Goal: Task Accomplishment & Management: Manage account settings

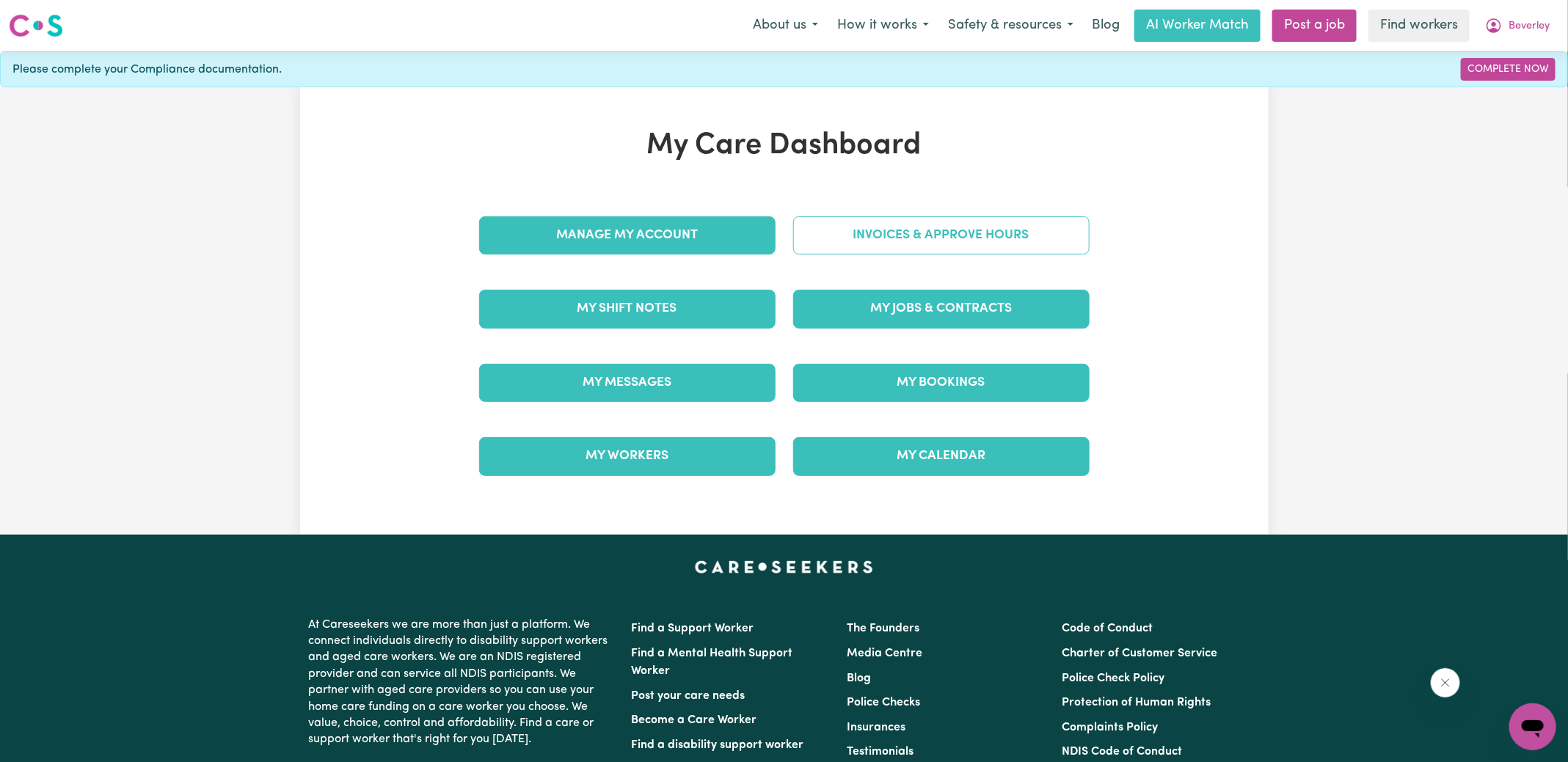
click at [884, 248] on link "Invoices & Approve Hours" at bounding box center [941, 235] width 297 height 38
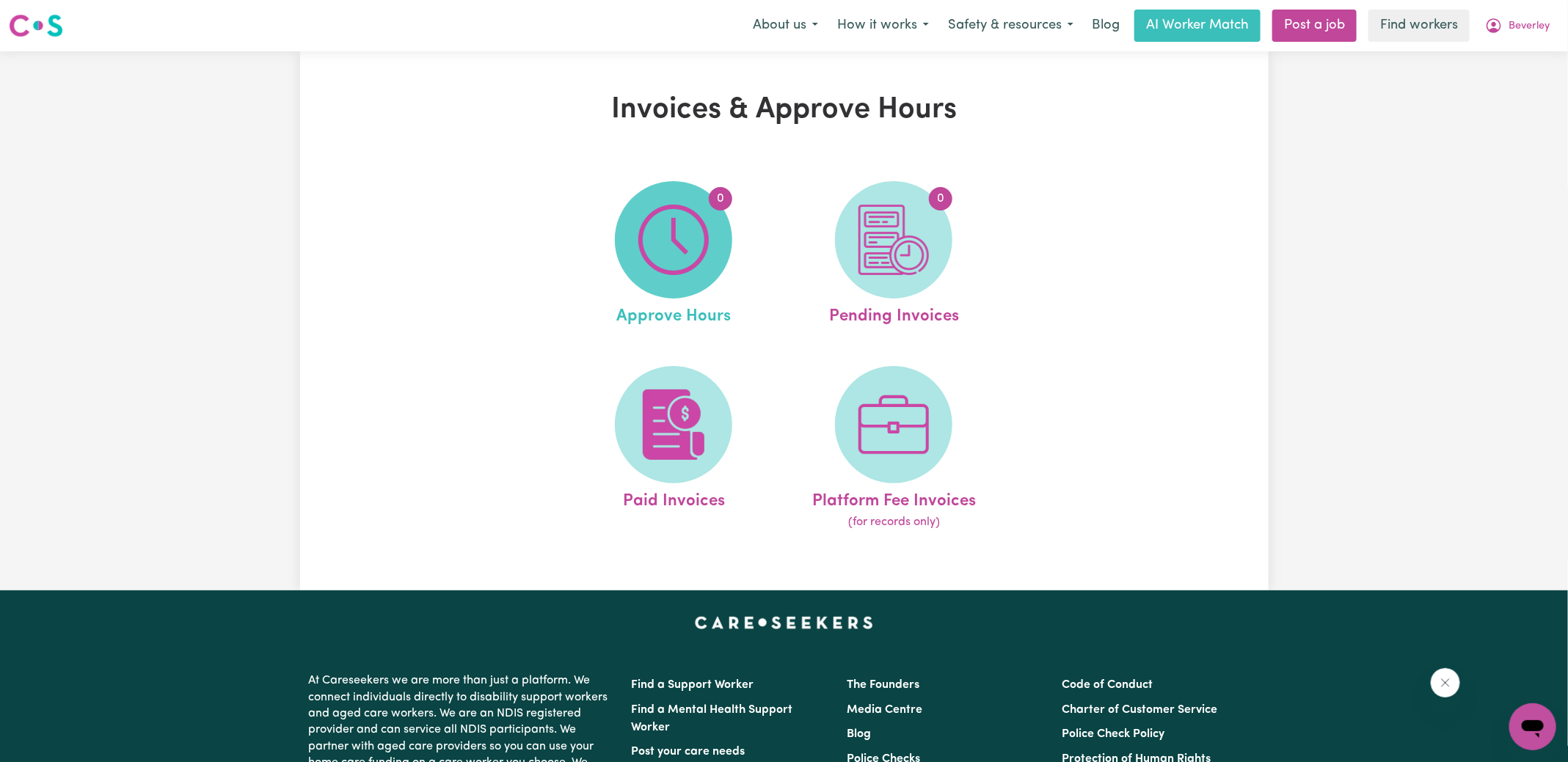
click at [697, 275] on span "0" at bounding box center [673, 240] width 117 height 117
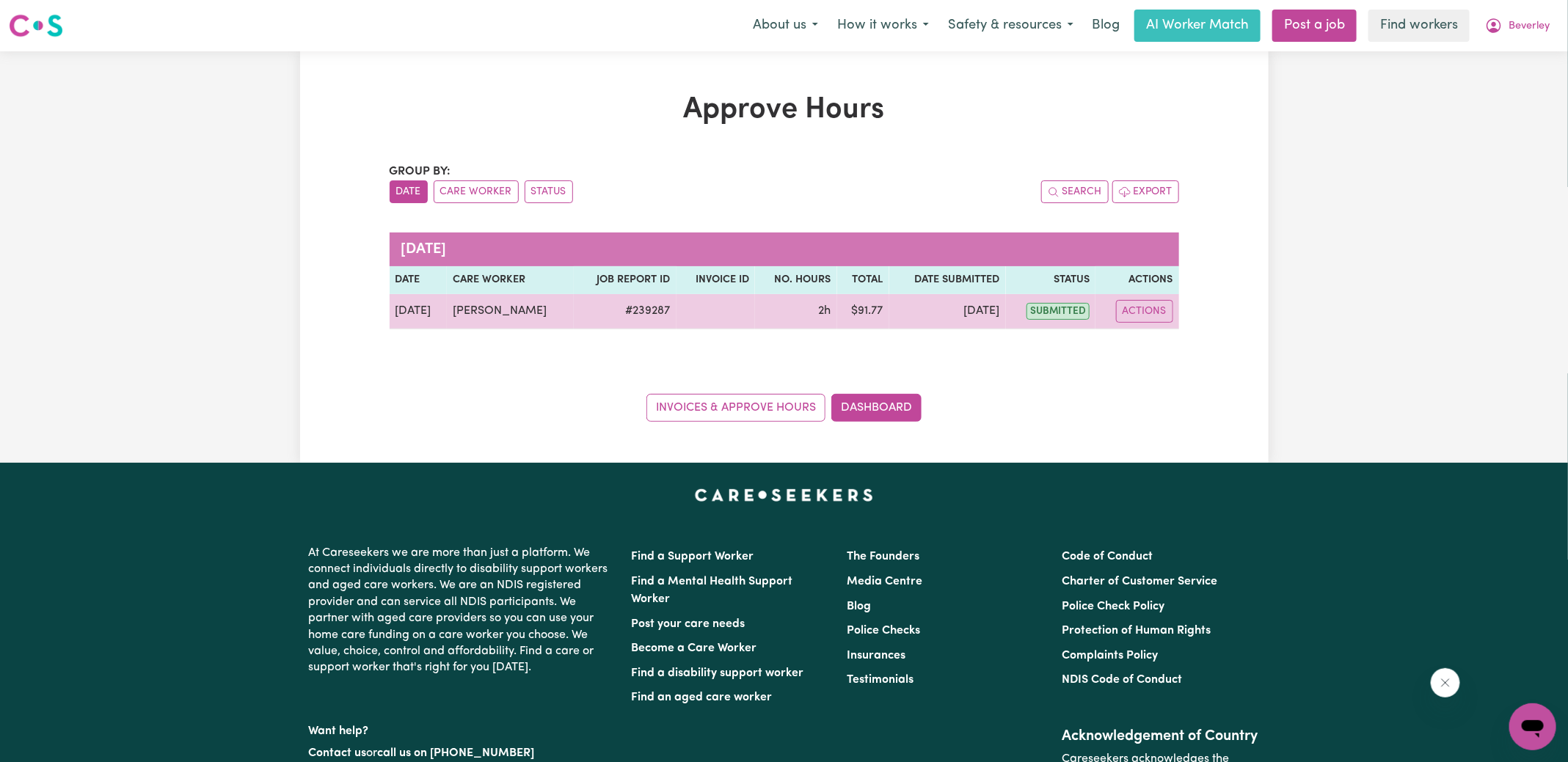
click at [1147, 293] on table "[DATE] Date Care worker Job Report ID Invoice ID No. Hours Total Date Submitted…" at bounding box center [784, 280] width 789 height 97
click at [1145, 307] on button "Actions" at bounding box center [1145, 311] width 57 height 23
click at [1148, 342] on link "View Job Report" at bounding box center [1179, 344] width 125 height 29
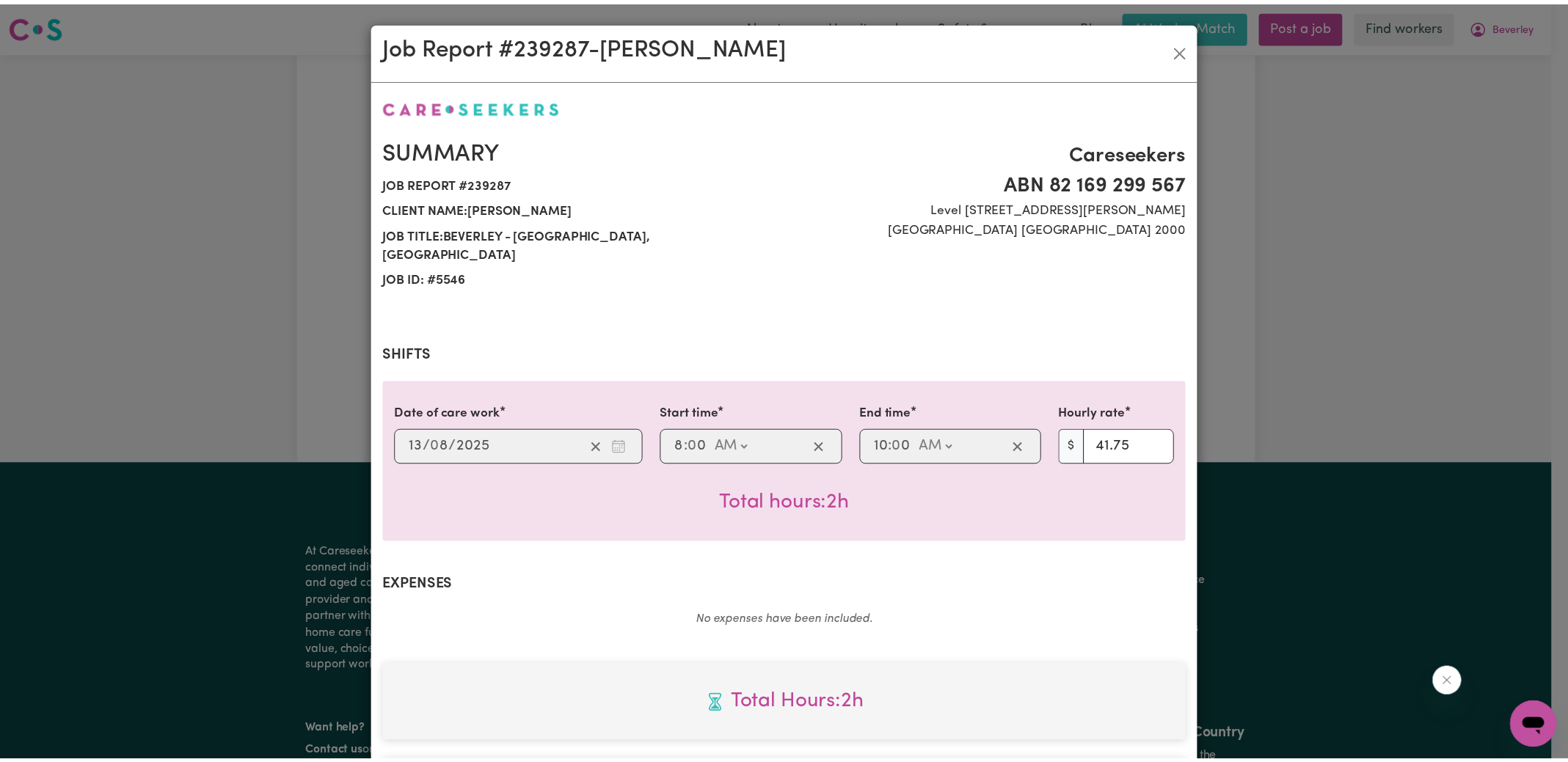
scroll to position [366, 0]
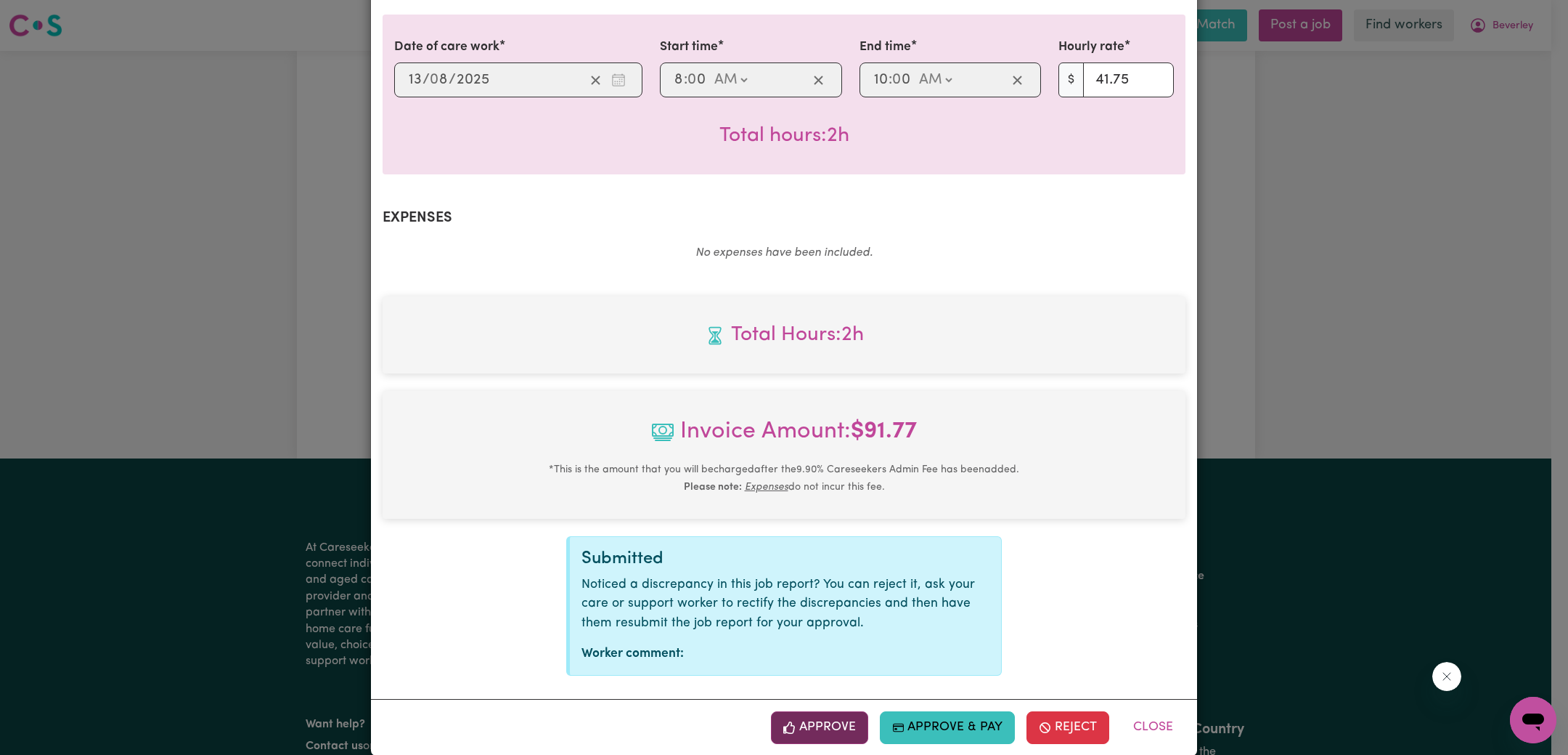
click at [788, 721] on icon "button" at bounding box center [790, 728] width 13 height 13
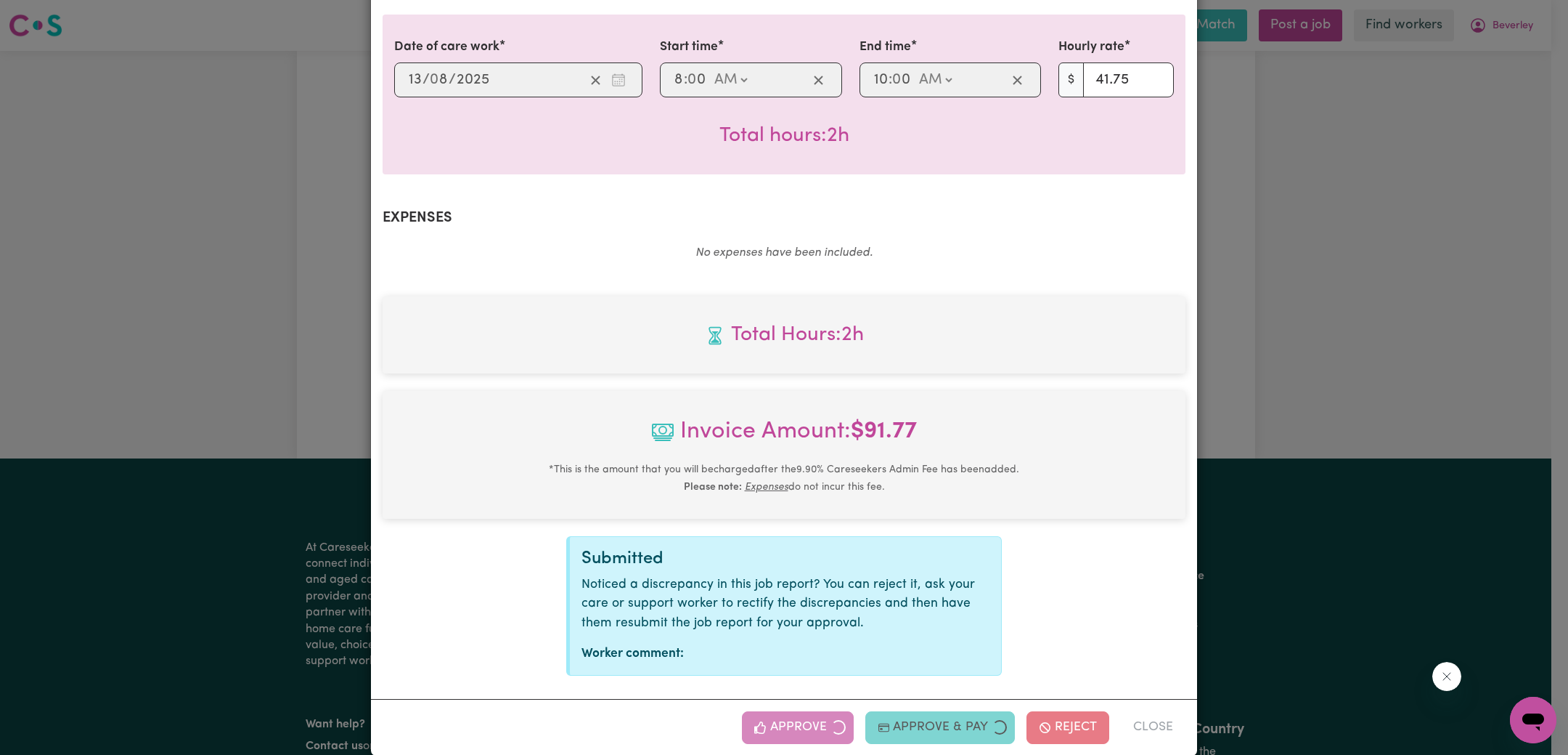
click at [1396, 332] on div "Job Report # 239287 - [PERSON_NAME] Summary Job report # 239287 Client name: [P…" at bounding box center [784, 378] width 1568 height 755
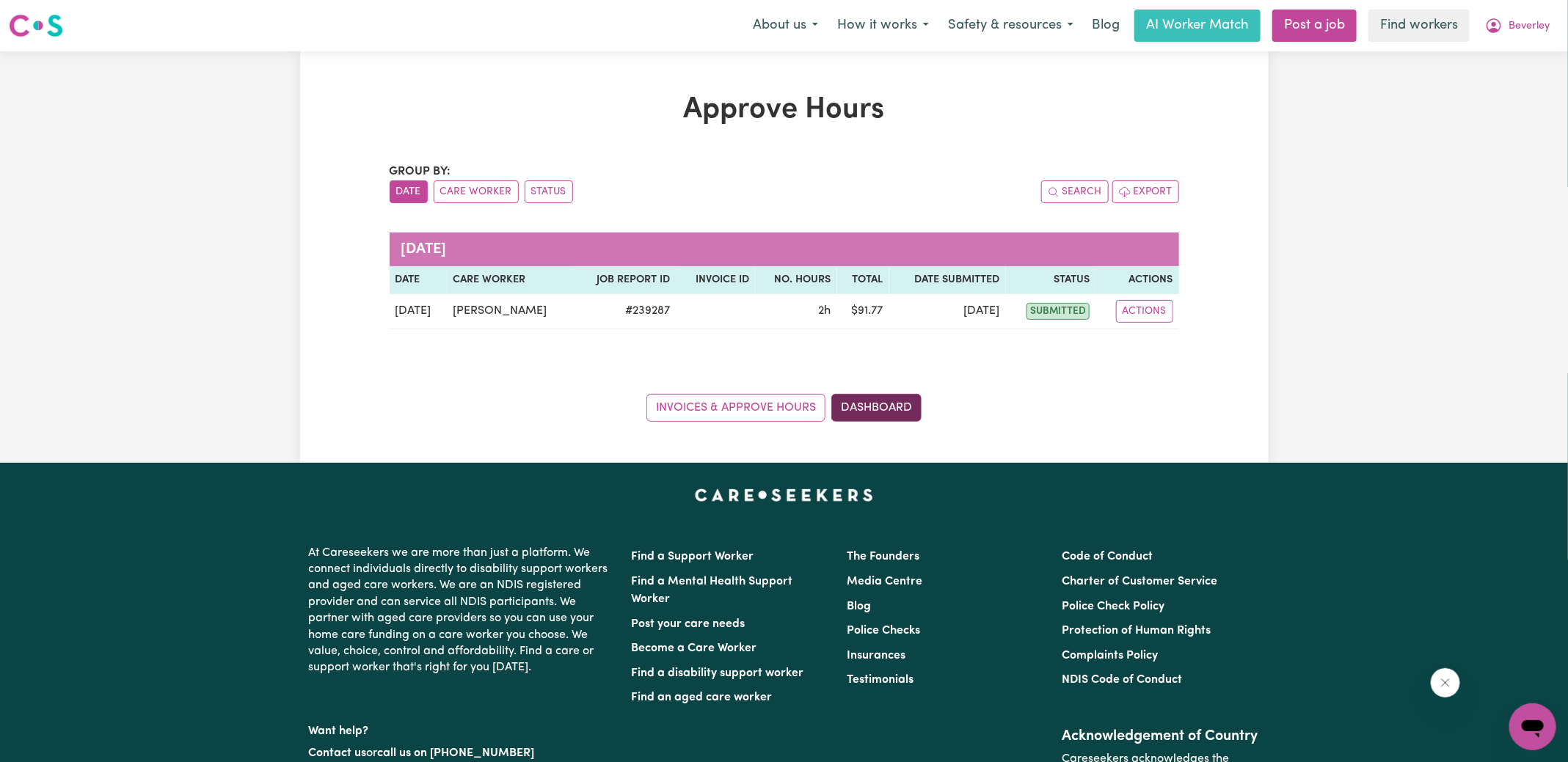
click at [867, 401] on link "Dashboard" at bounding box center [876, 408] width 90 height 28
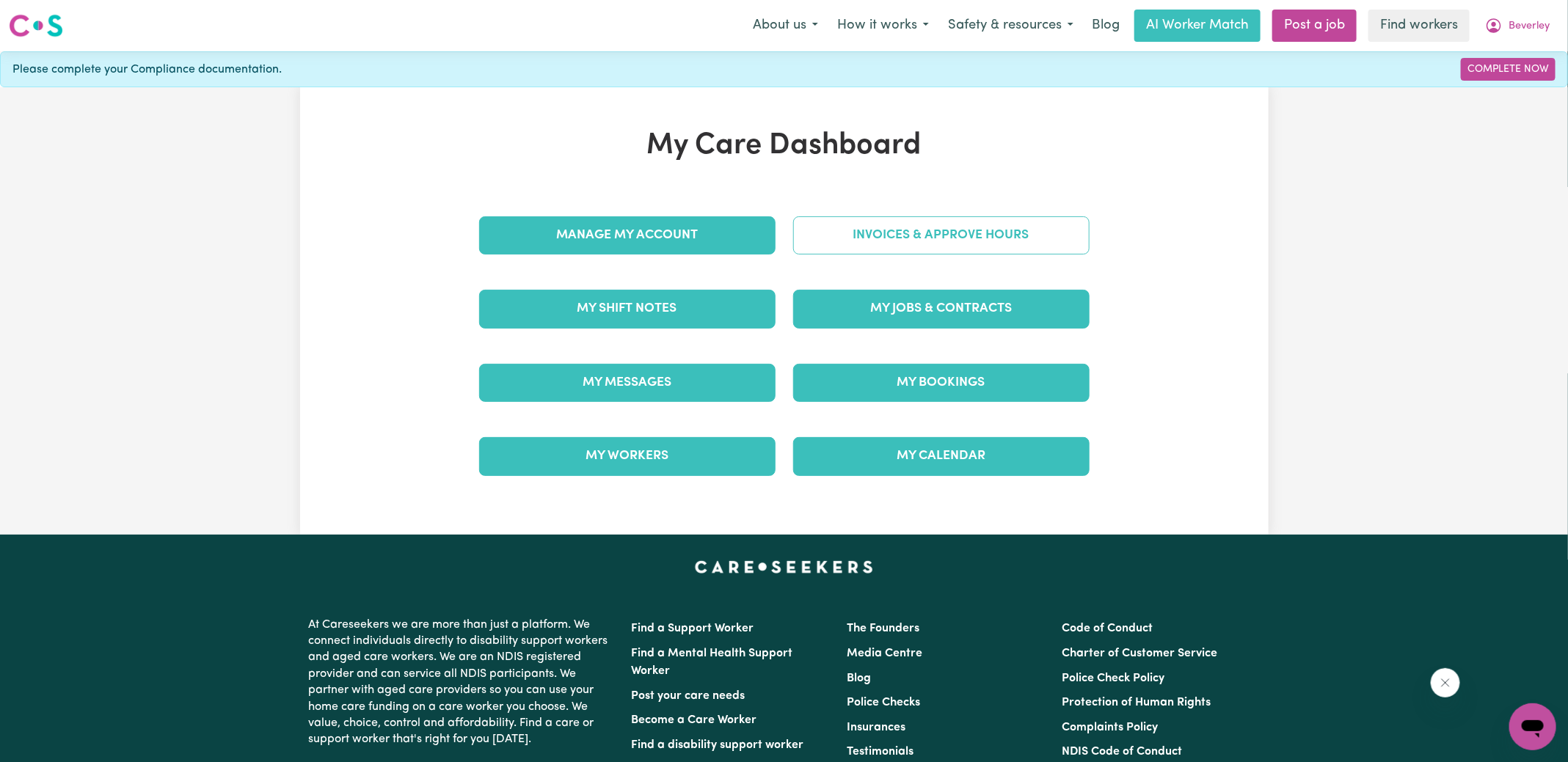
click at [860, 231] on link "Invoices & Approve Hours" at bounding box center [941, 235] width 297 height 38
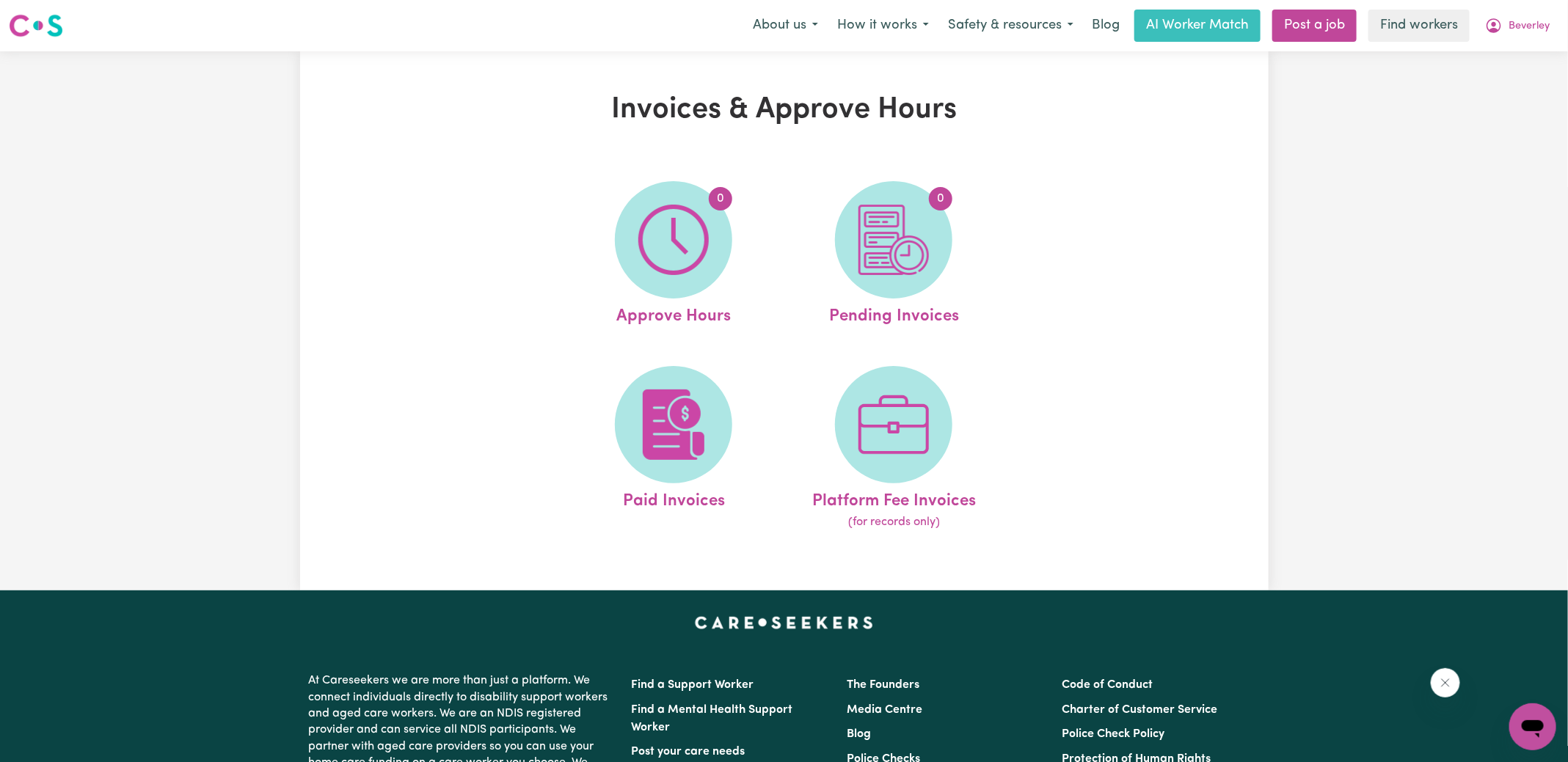
click at [860, 231] on img at bounding box center [893, 240] width 71 height 71
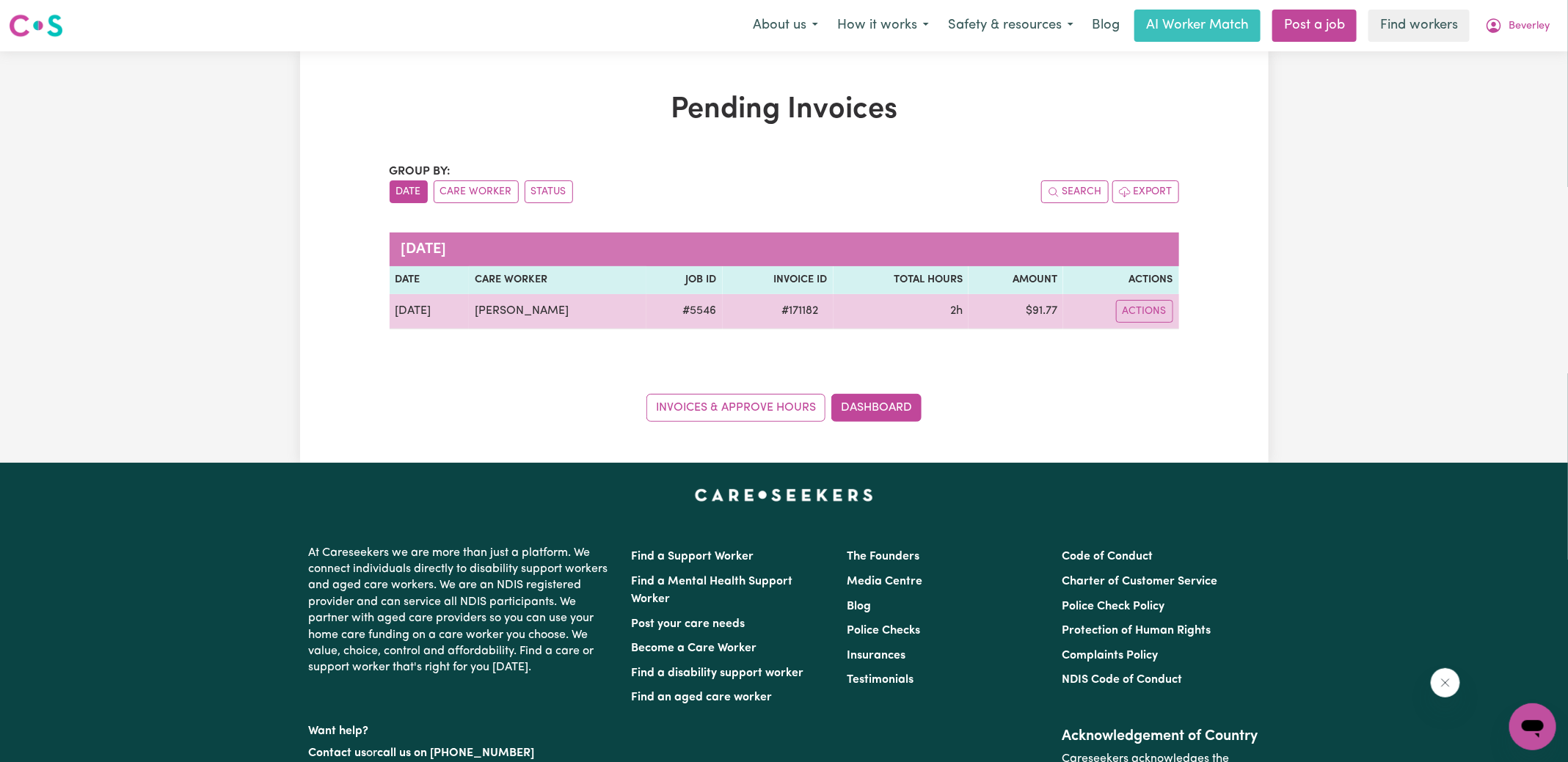
click at [802, 310] on span "# 171182" at bounding box center [800, 311] width 54 height 18
copy span "171182"
click at [1050, 310] on td "$ 91.77" at bounding box center [1015, 311] width 94 height 35
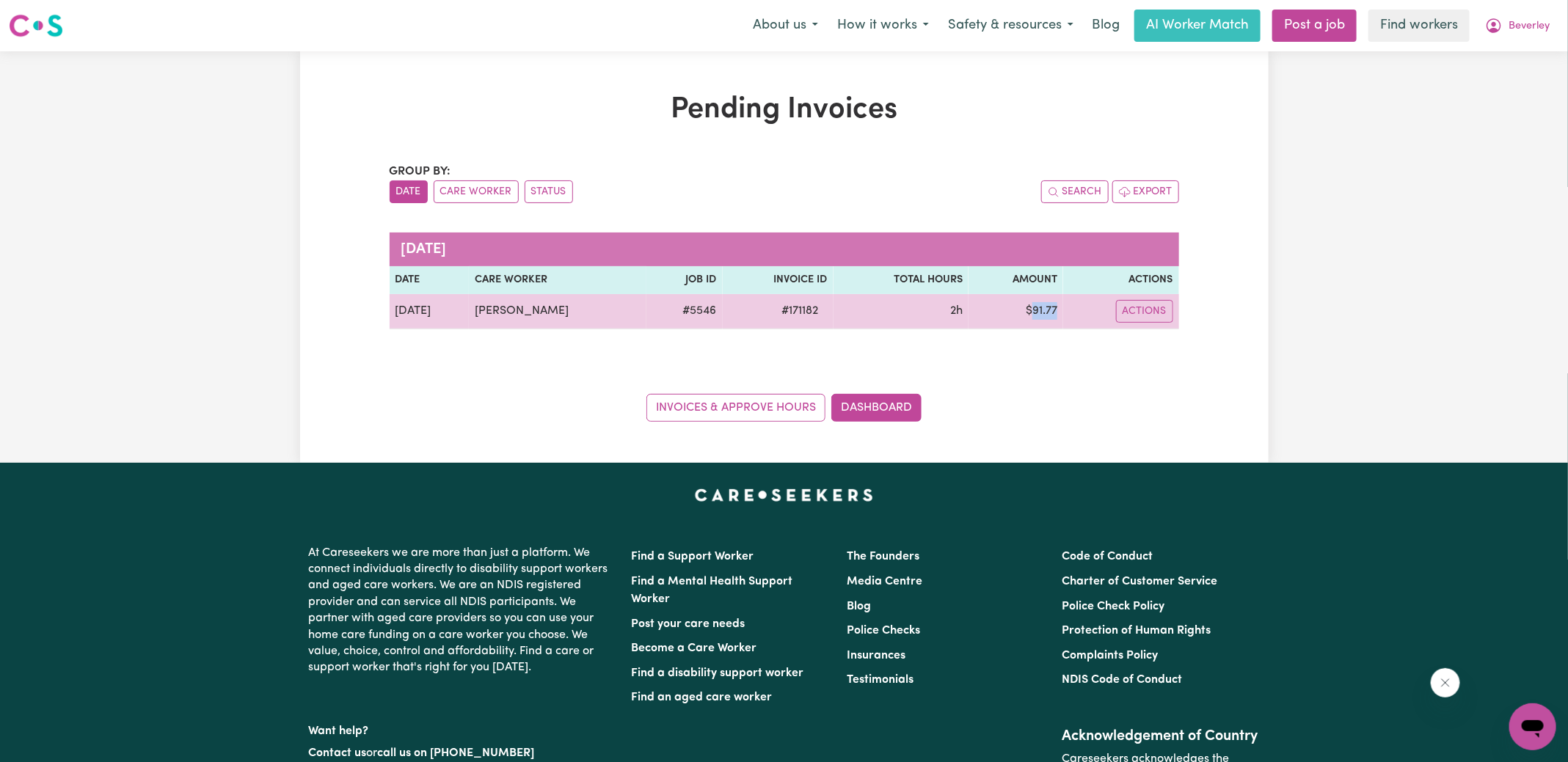
copy td "91.77"
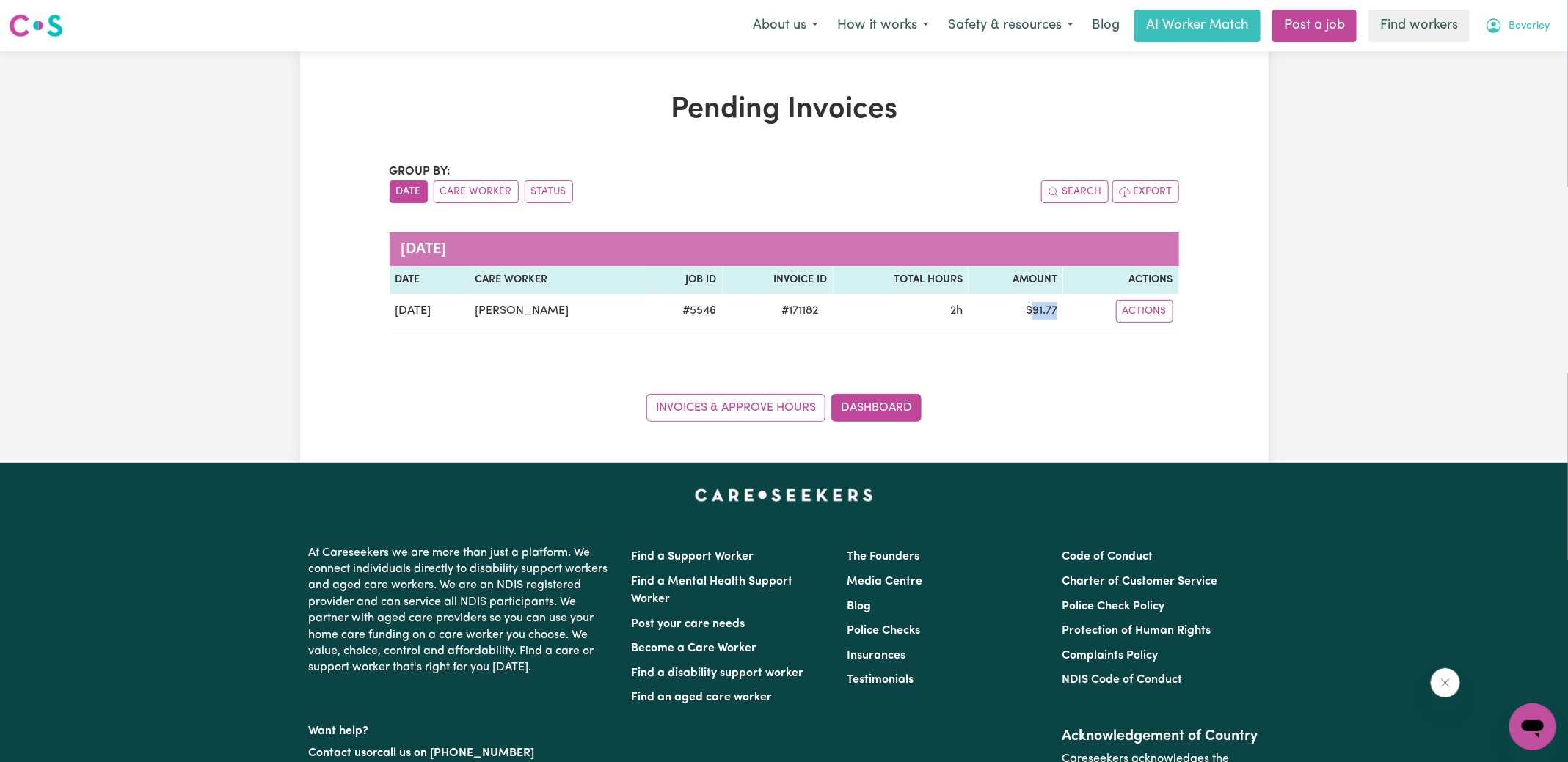
click at [1496, 32] on icon "My Account" at bounding box center [1494, 26] width 15 height 15
click at [1483, 75] on link "Logout" at bounding box center [1500, 84] width 116 height 28
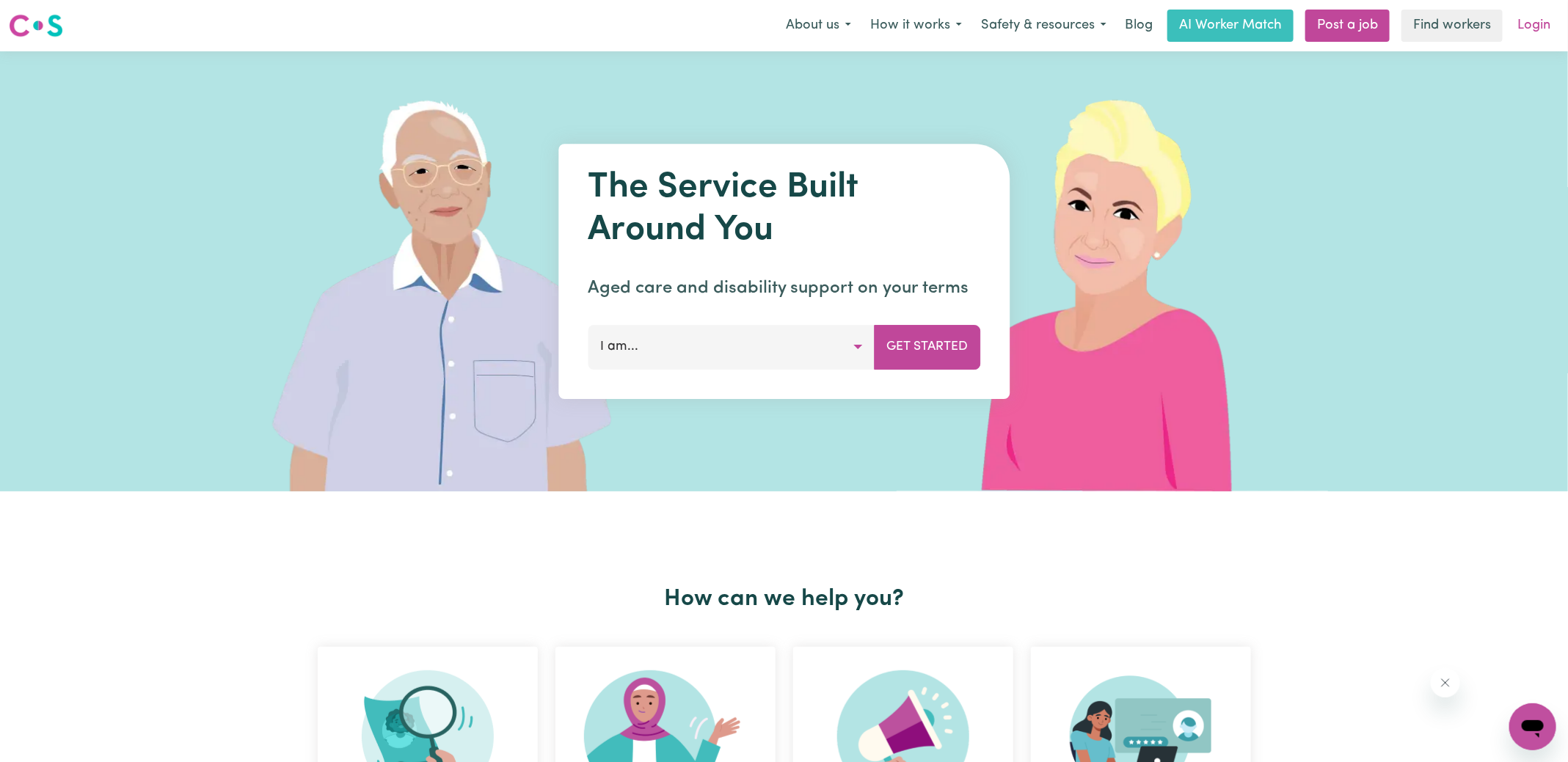
click at [1553, 26] on link "Login" at bounding box center [1534, 26] width 50 height 32
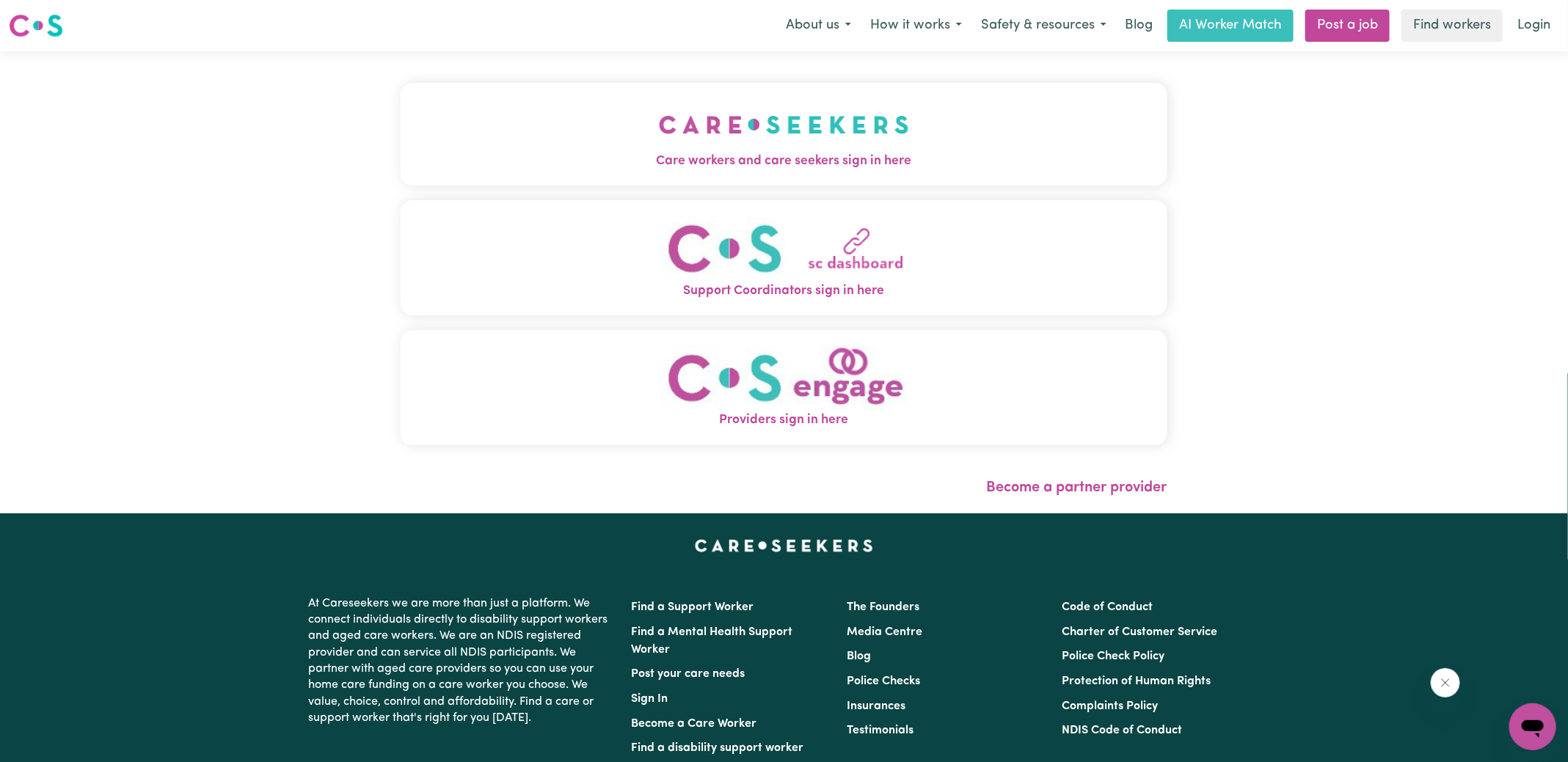
click at [571, 154] on span "Care workers and care seekers sign in here" at bounding box center [784, 161] width 767 height 19
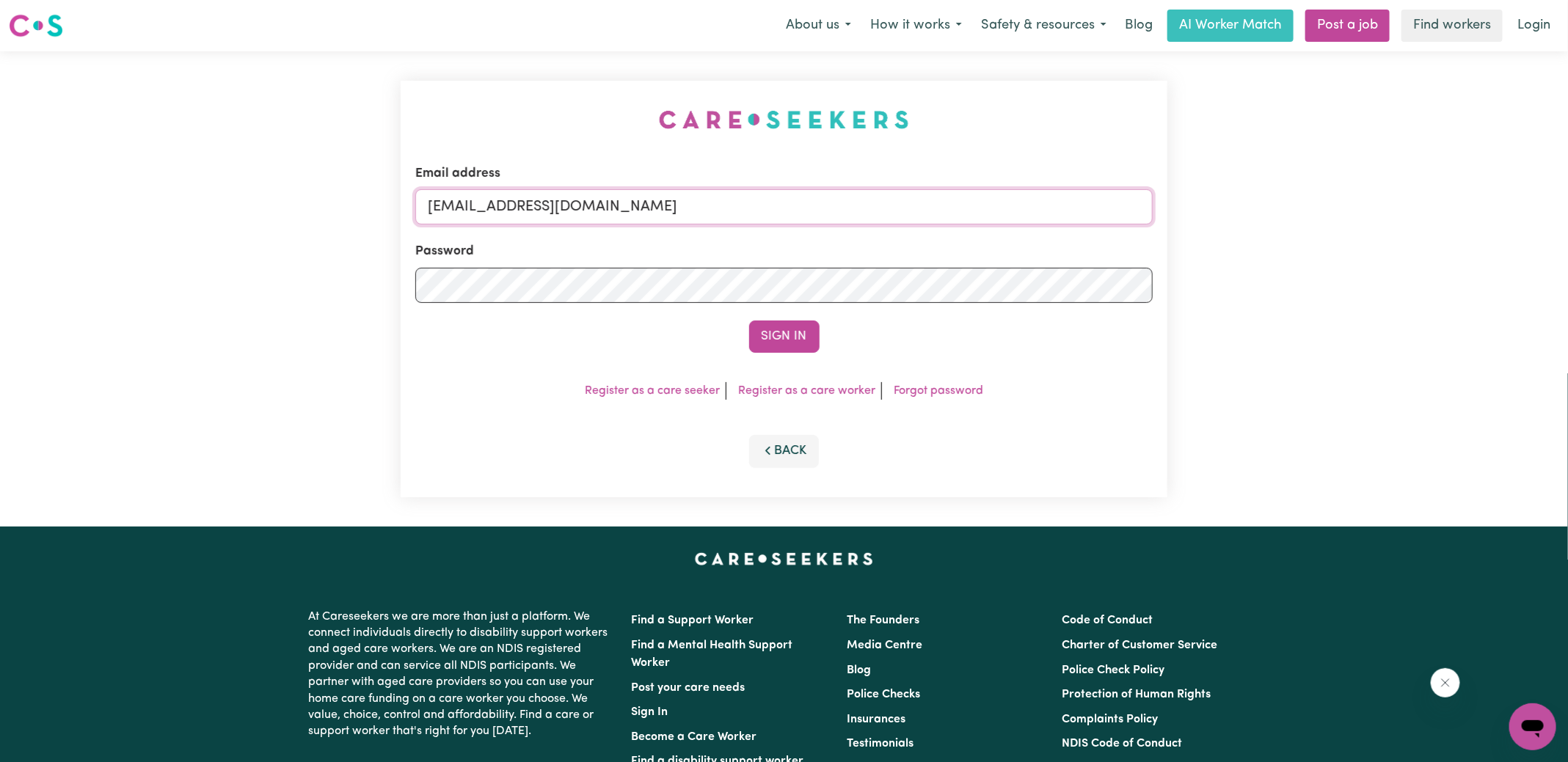
drag, startPoint x: 502, startPoint y: 202, endPoint x: 1125, endPoint y: 227, distance: 623.5
click at [1125, 227] on form "Email address [EMAIL_ADDRESS][DOMAIN_NAME] Password Sign In" at bounding box center [784, 258] width 737 height 188
type input "[EMAIL_ADDRESS][DOMAIN_NAME]"
click at [749, 320] on button "Sign In" at bounding box center [784, 336] width 71 height 32
